Goal: Transaction & Acquisition: Subscribe to service/newsletter

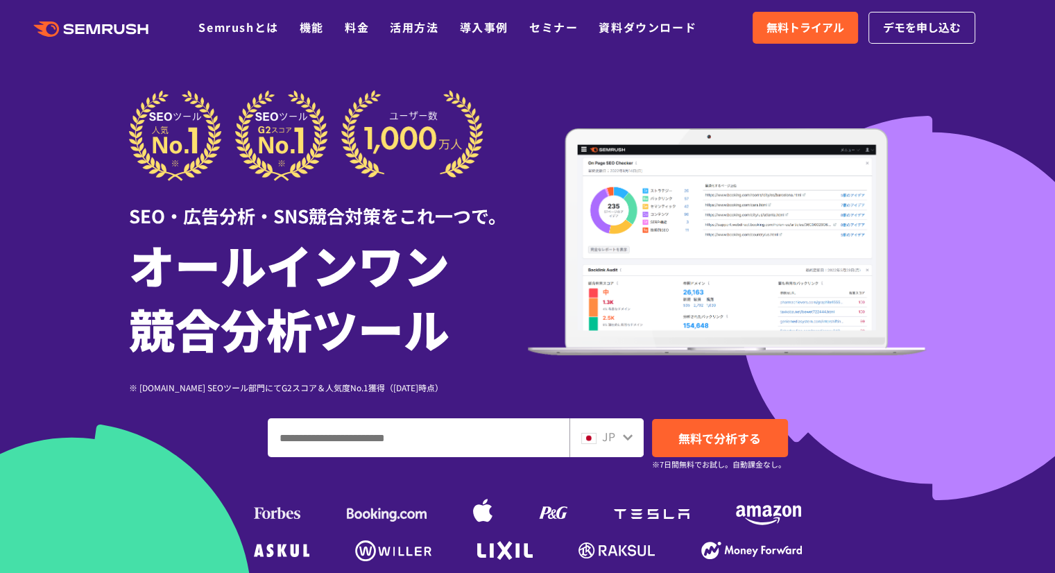
click at [100, 26] on polygon at bounding box center [95, 29] width 14 height 10
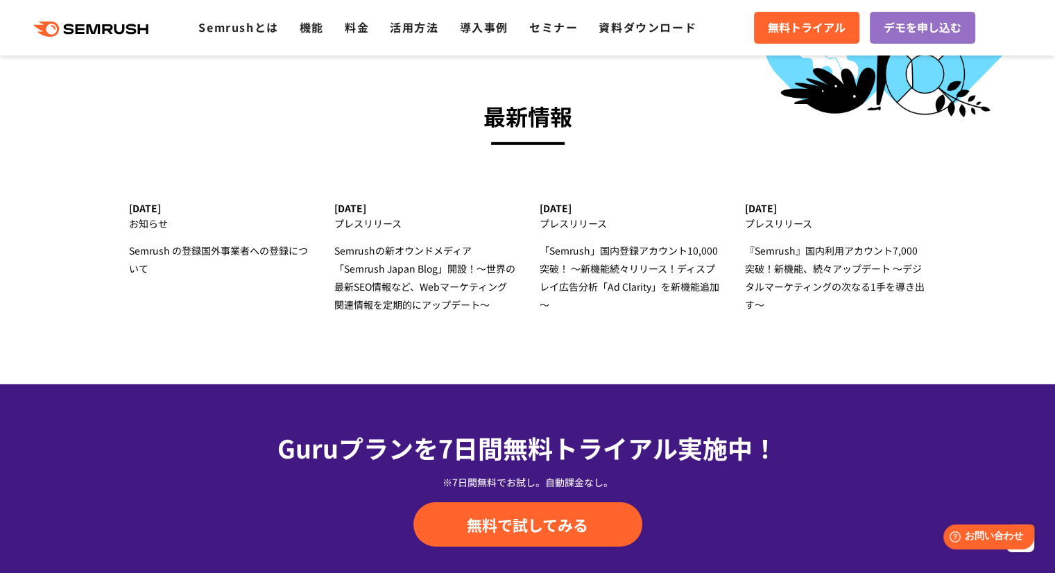
scroll to position [4646, 0]
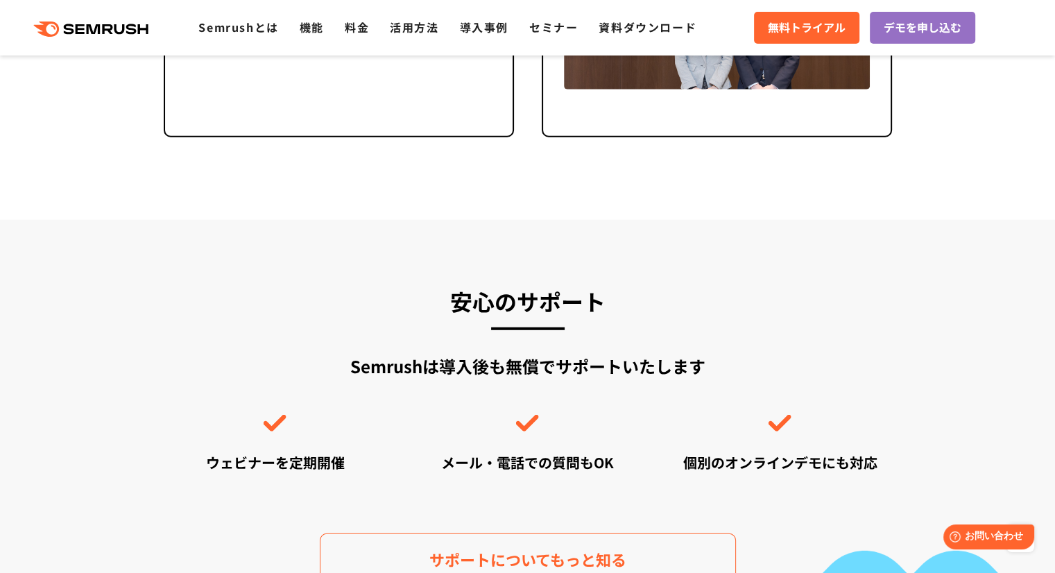
scroll to position [3744, 0]
click at [269, 27] on link "Semrushとは" at bounding box center [238, 27] width 80 height 17
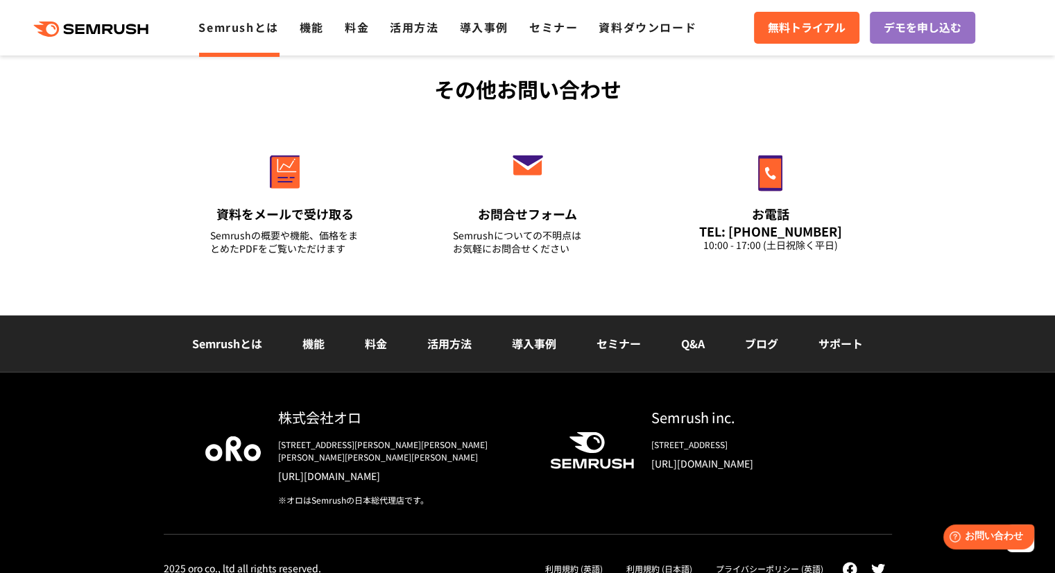
scroll to position [3386, 0]
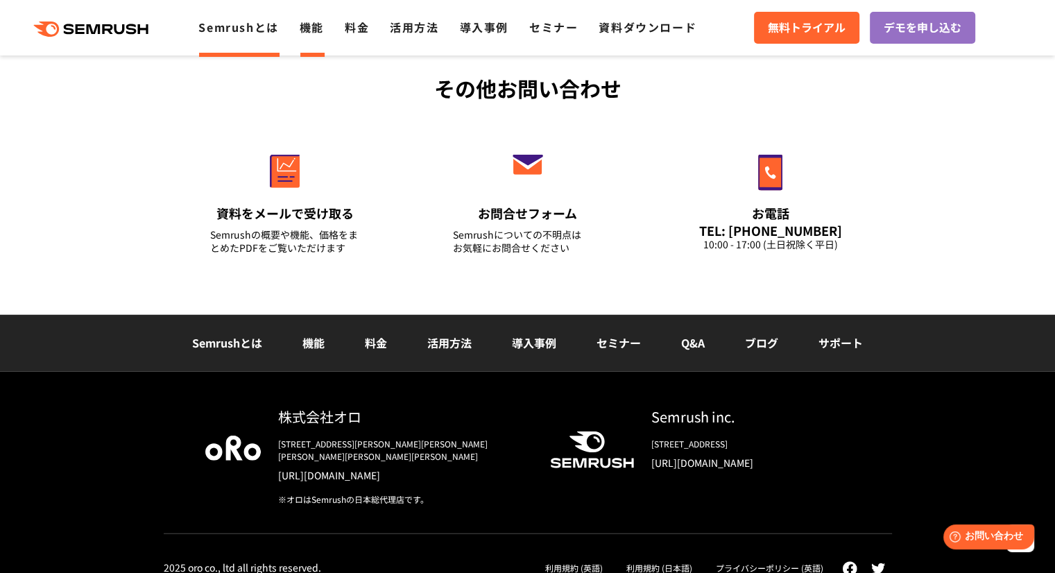
click at [322, 26] on link "機能" at bounding box center [312, 27] width 24 height 17
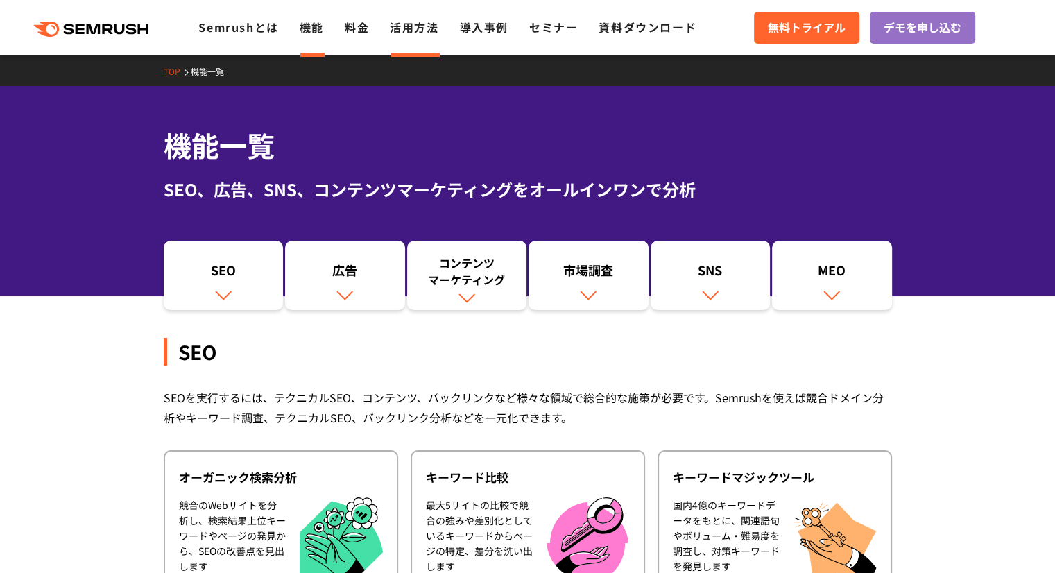
click at [420, 20] on link "活用方法" at bounding box center [414, 27] width 49 height 17
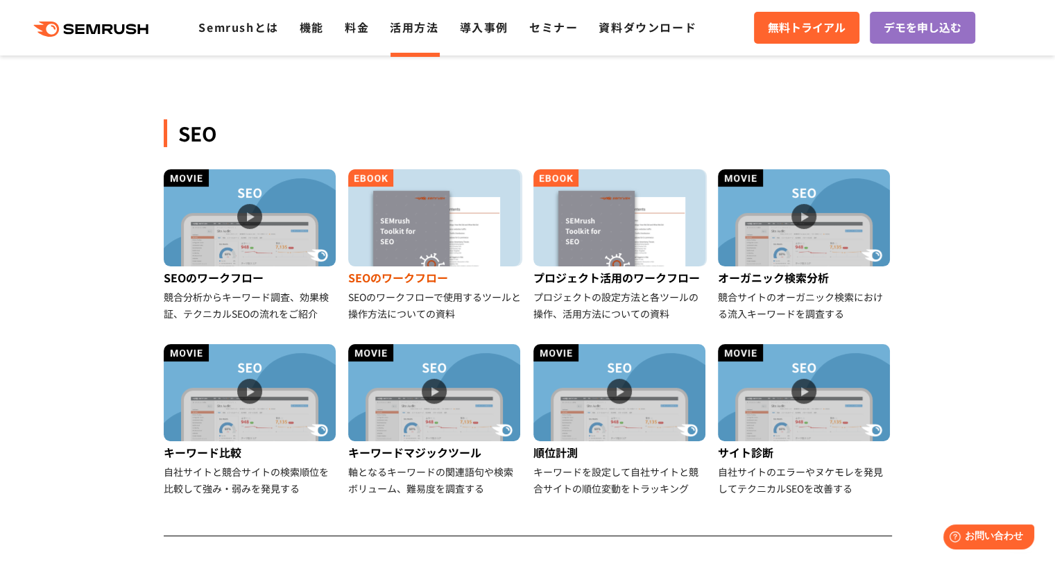
scroll to position [139, 0]
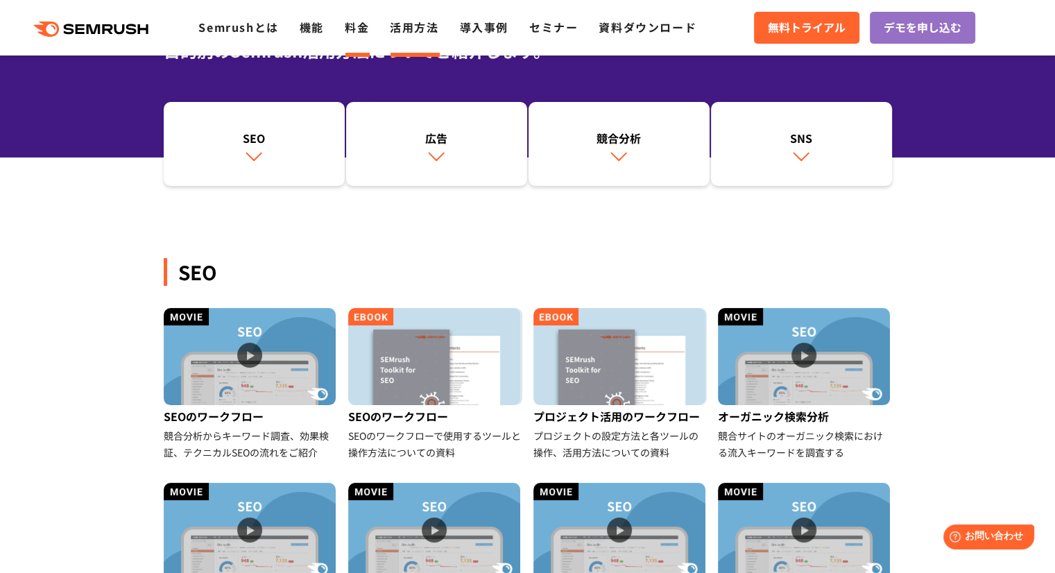
click at [356, 29] on link "料金" at bounding box center [357, 27] width 24 height 17
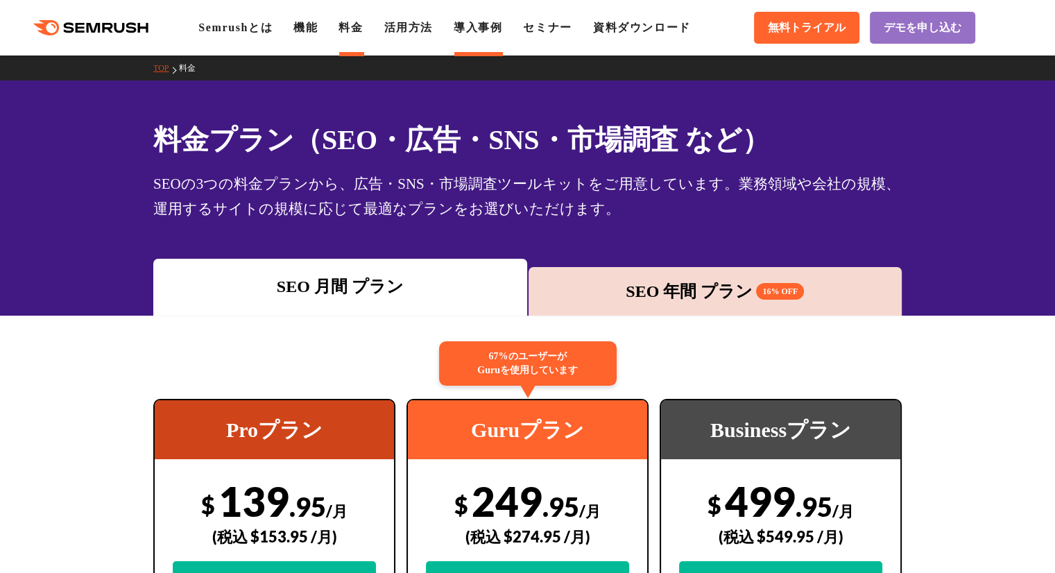
click at [483, 29] on link "導入事例" at bounding box center [477, 27] width 49 height 12
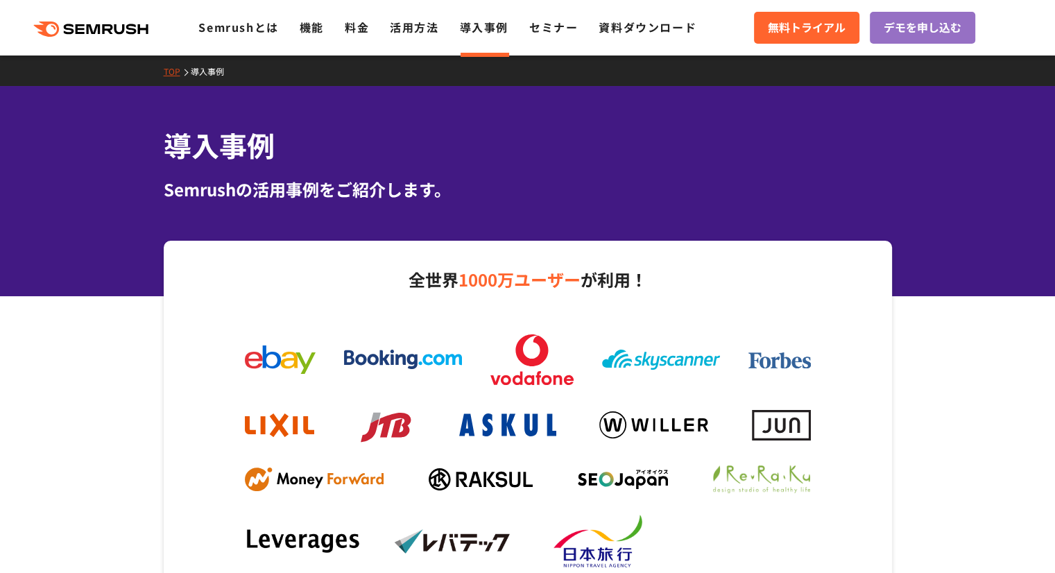
click at [566, 40] on div ".cls {fill: #FF642D;} .cls {fill: #FF642D;} Semrushとは 機能 料金 活用方法 導入事例 セミナー 資料ダウ…" at bounding box center [527, 28] width 1055 height 42
click at [548, 23] on link "セミナー" at bounding box center [553, 27] width 49 height 17
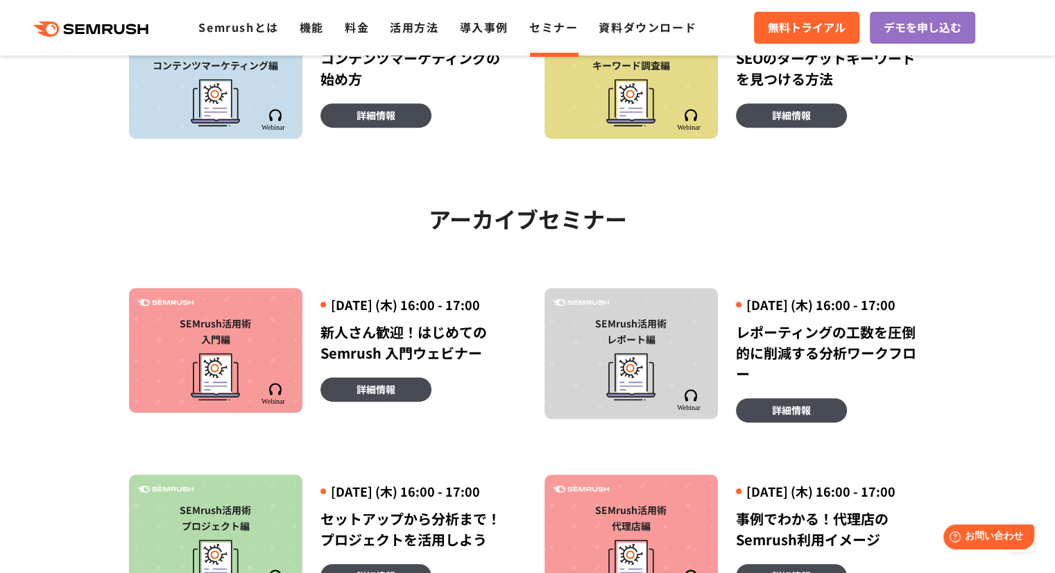
scroll to position [555, 0]
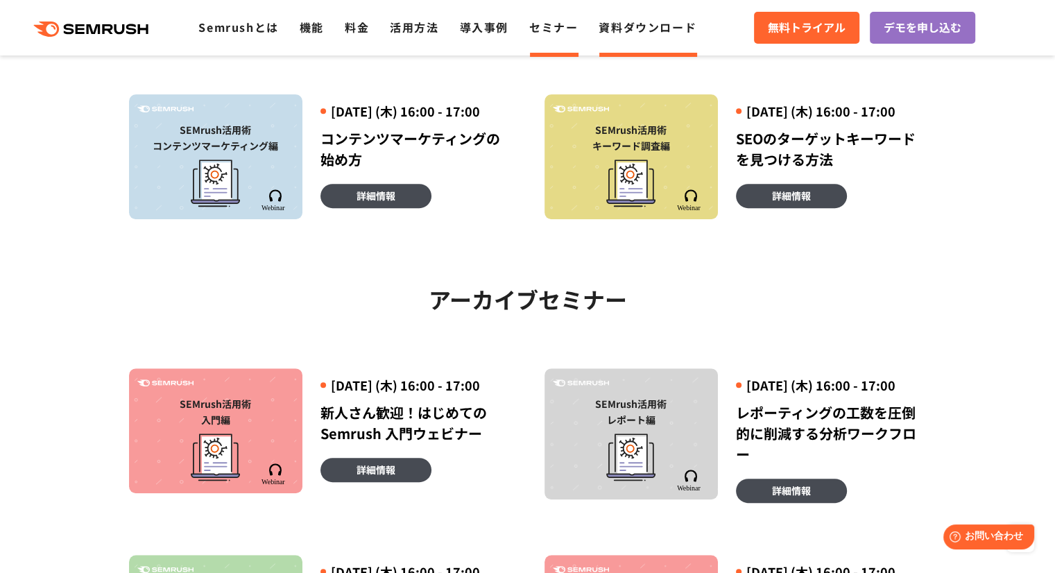
click at [619, 31] on link "資料ダウンロード" at bounding box center [647, 27] width 98 height 17
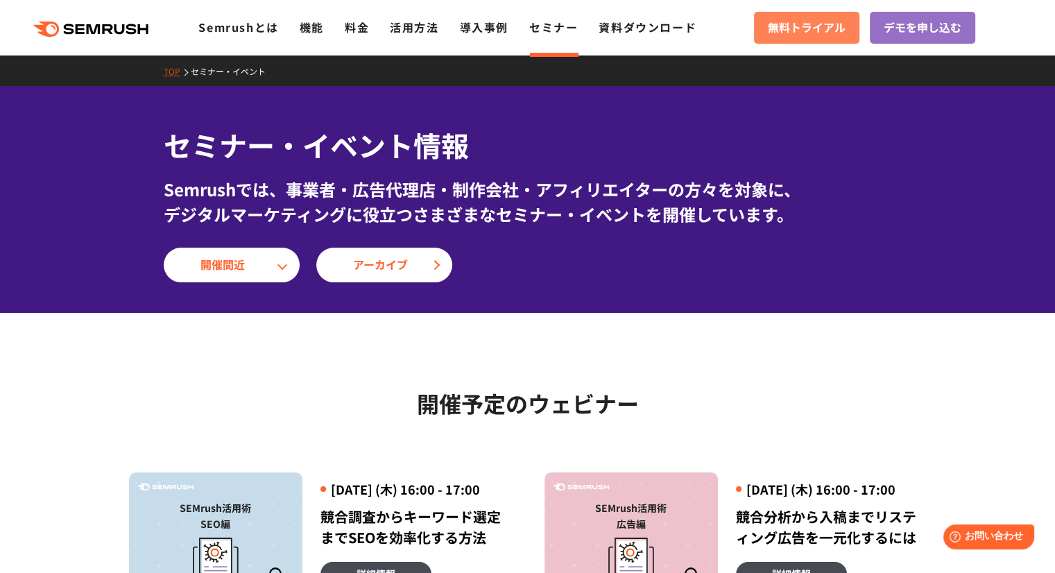
click at [805, 33] on span "無料トライアル" at bounding box center [807, 28] width 78 height 18
